Goal: Task Accomplishment & Management: Use online tool/utility

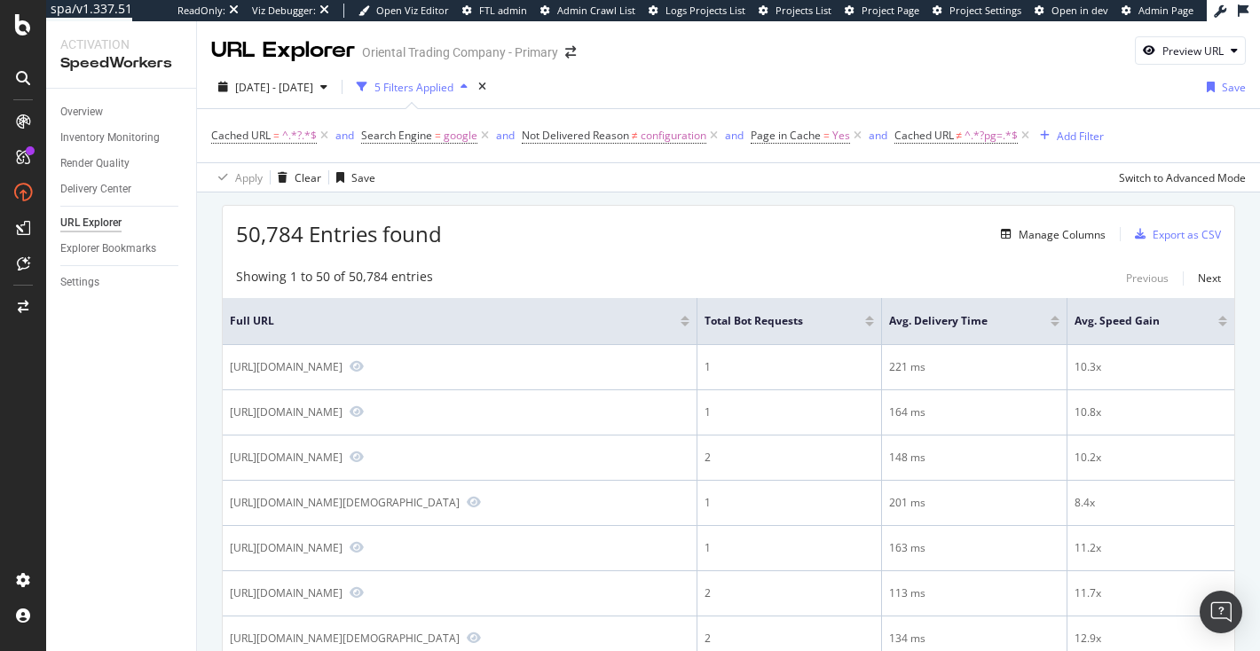
click at [326, 232] on span "50,784 Entries found" at bounding box center [339, 233] width 206 height 29
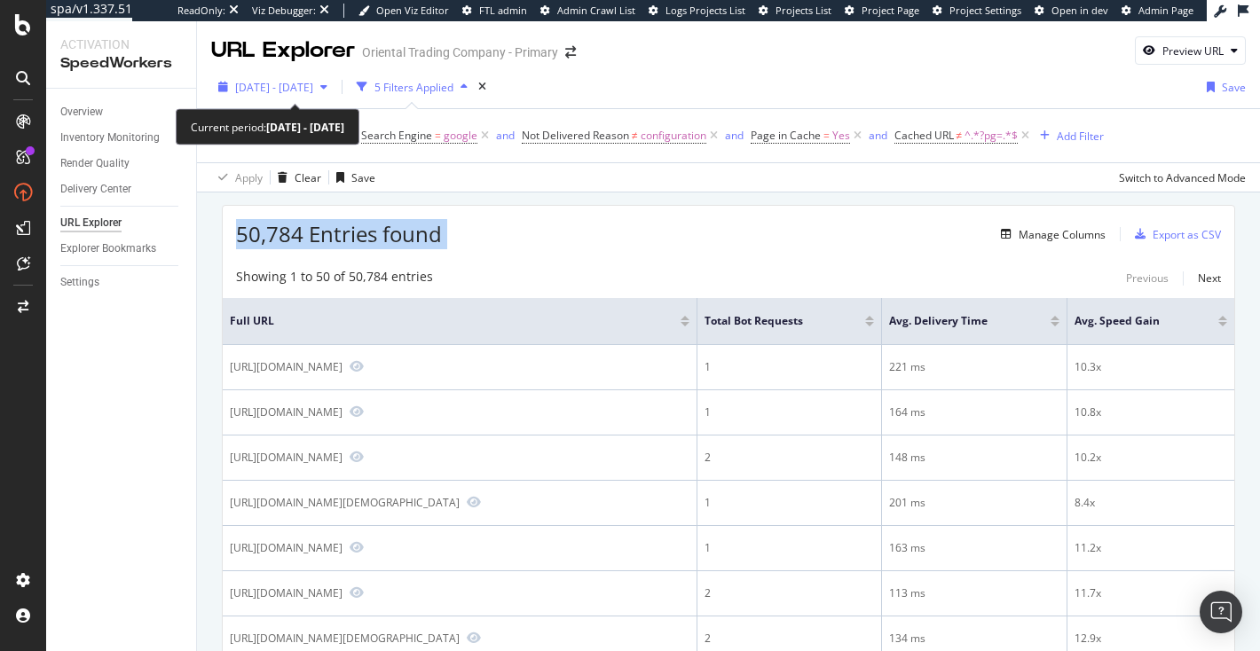
click at [327, 83] on icon "button" at bounding box center [323, 87] width 7 height 11
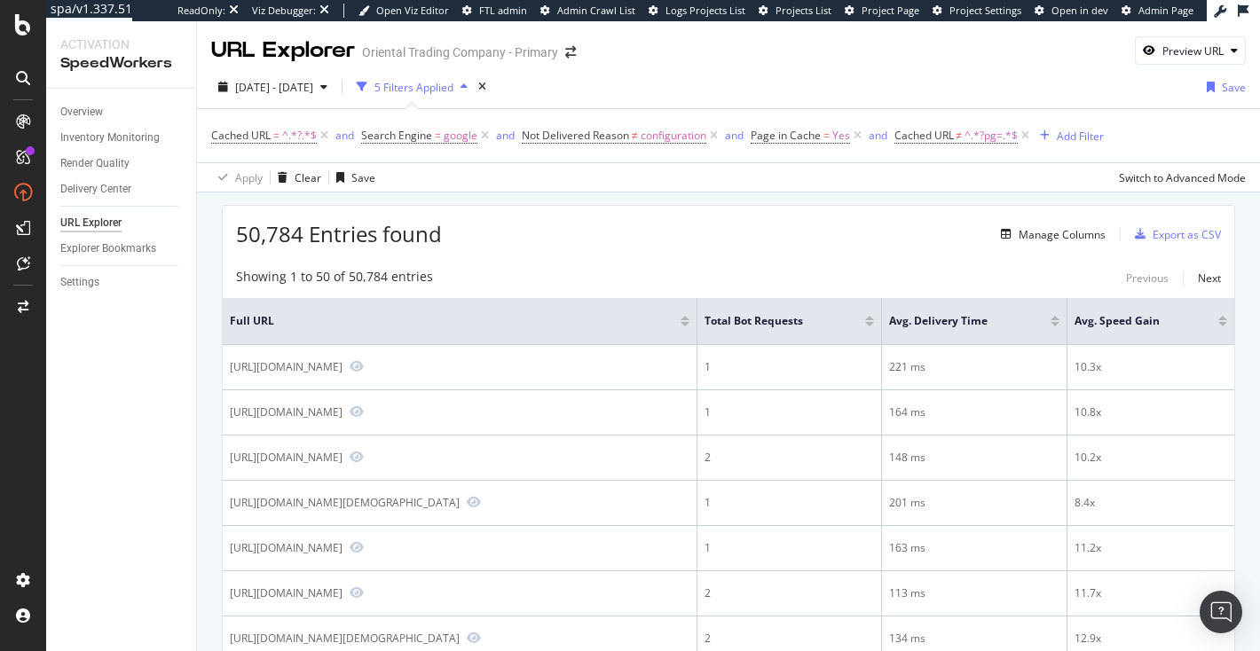
click at [368, 240] on span "50,784 Entries found" at bounding box center [339, 233] width 206 height 29
